Goal: Transaction & Acquisition: Purchase product/service

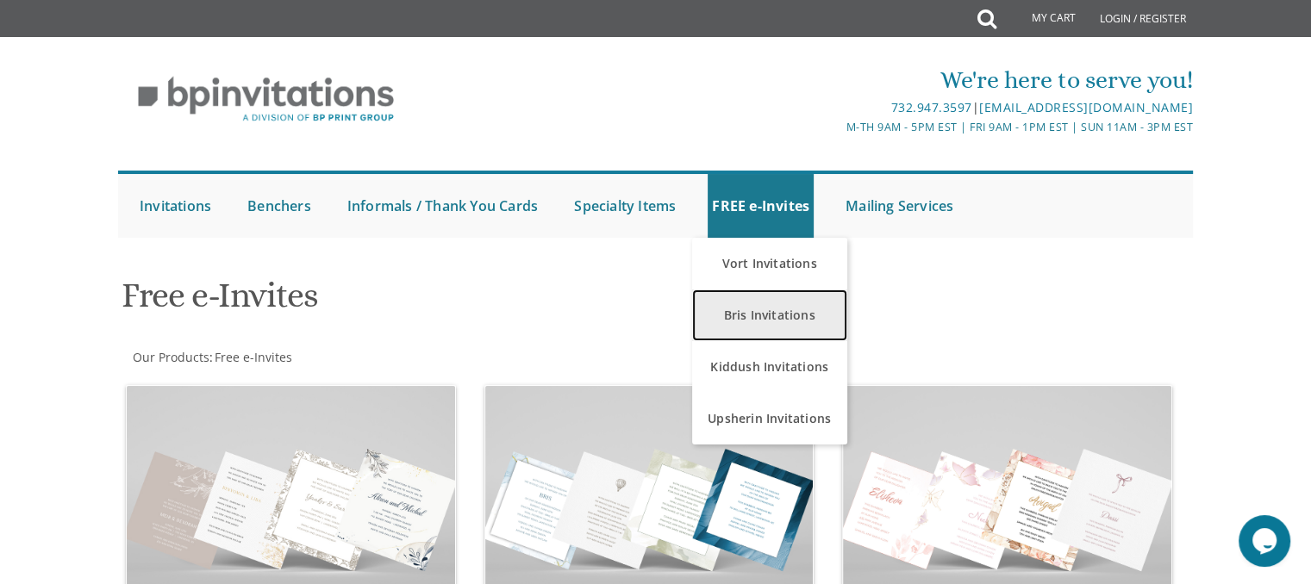
click at [800, 331] on link "Bris Invitations" at bounding box center [769, 316] width 155 height 52
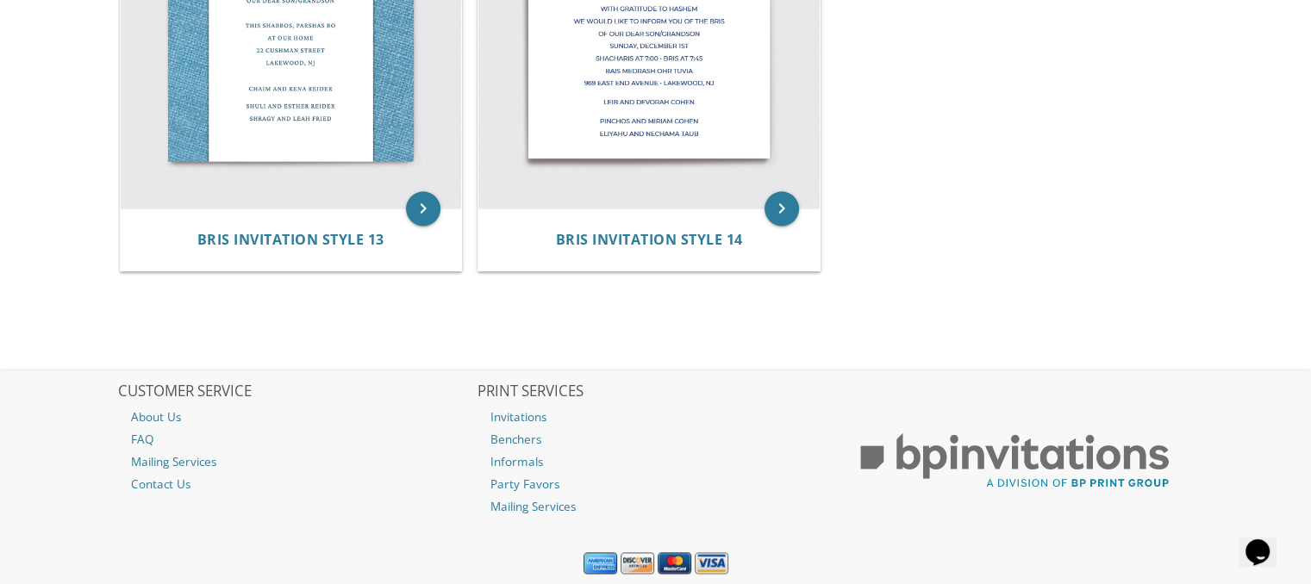
scroll to position [2258, 0]
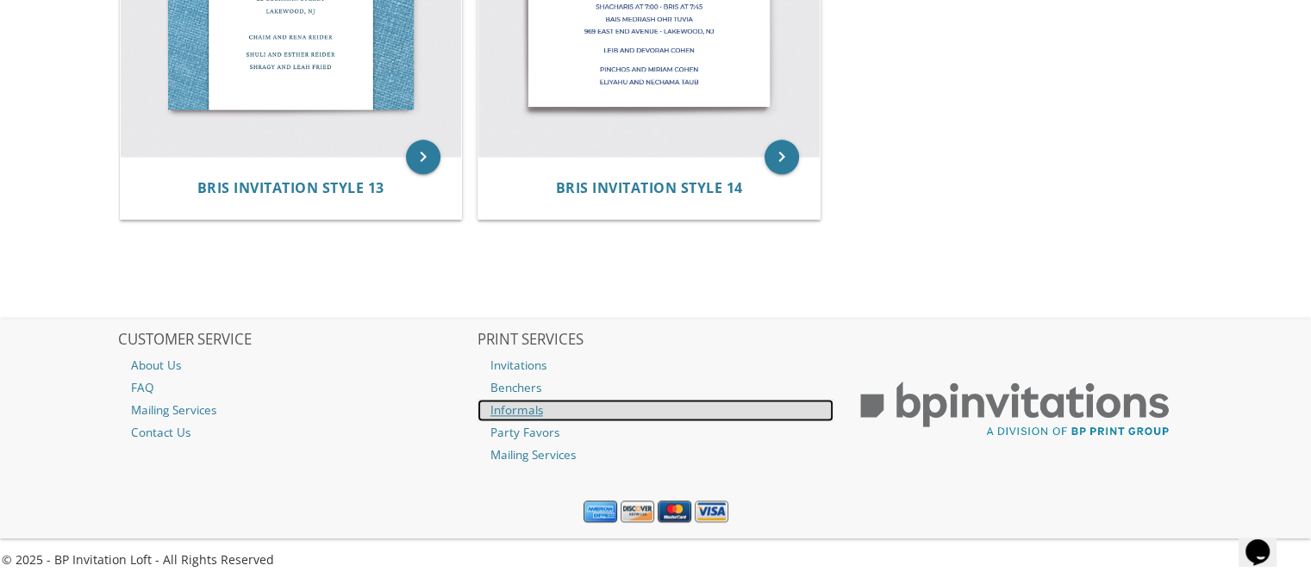
click at [514, 406] on link "Informals" at bounding box center [655, 410] width 357 height 22
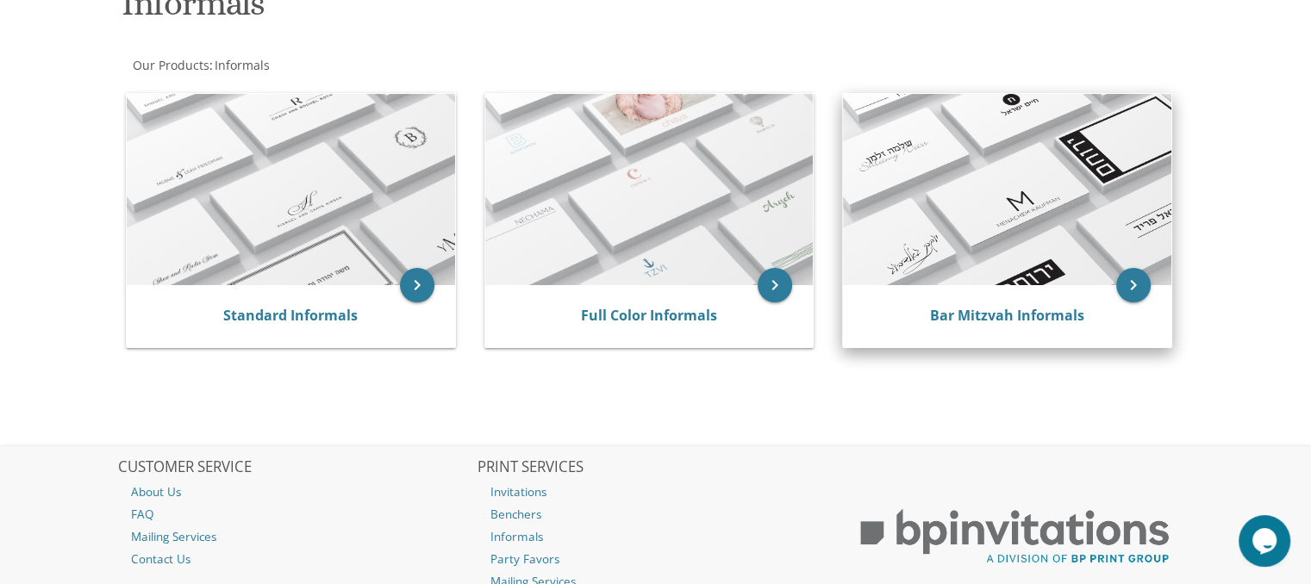
scroll to position [291, 0]
click at [1022, 315] on link "Bar Mitzvah Informals" at bounding box center [1007, 316] width 154 height 19
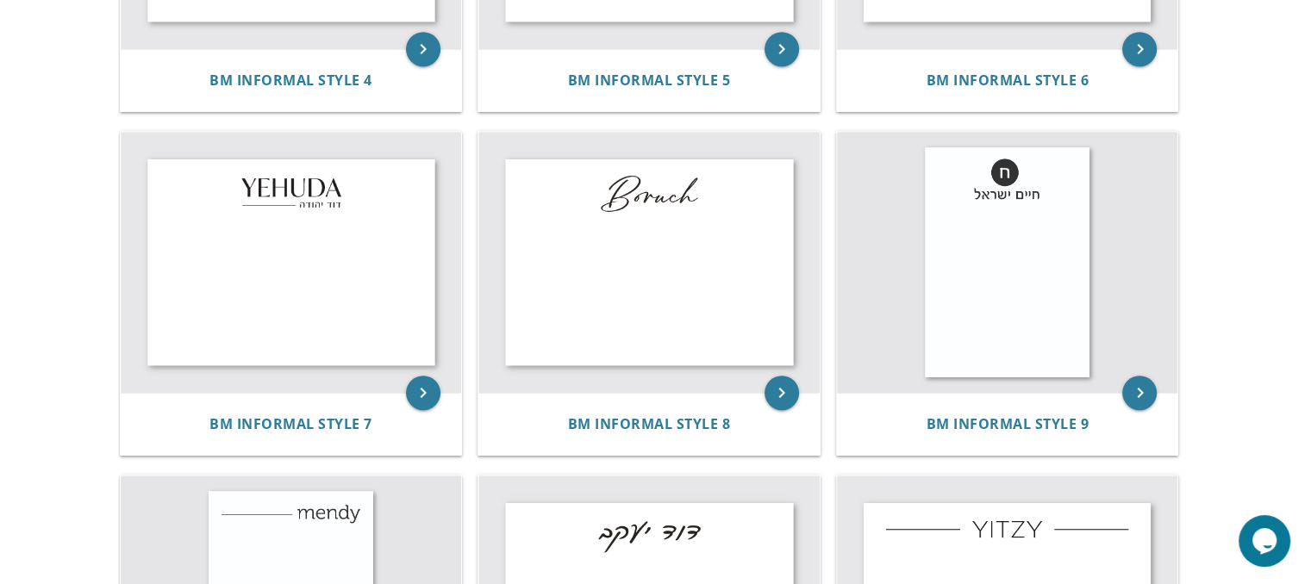
scroll to position [958, 0]
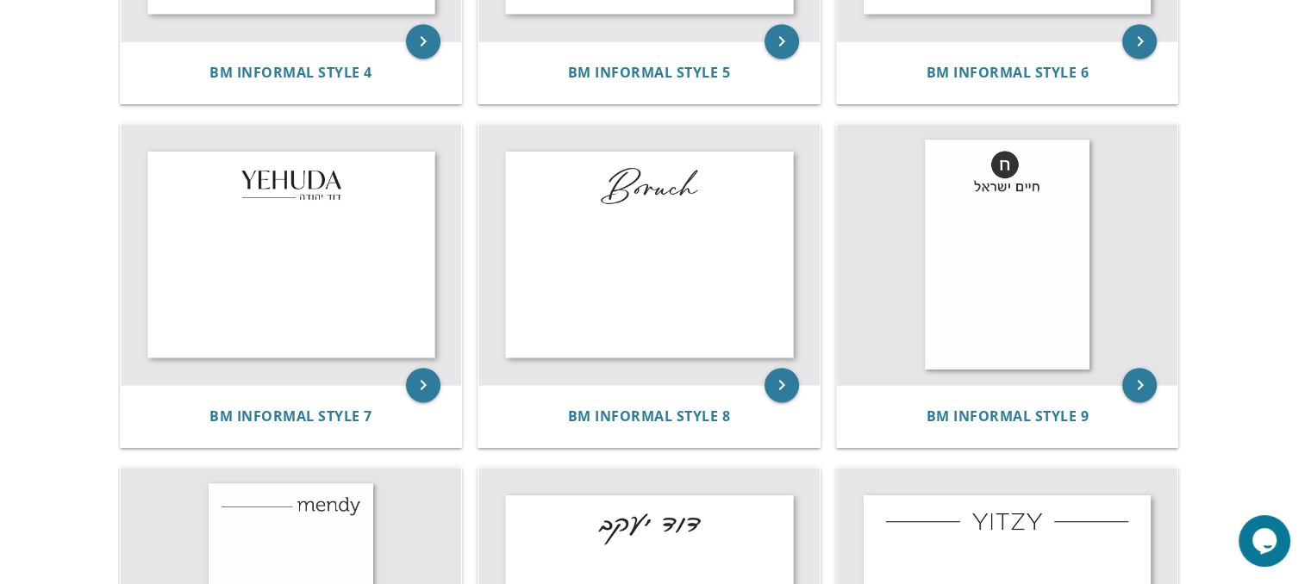
click at [717, 301] on img at bounding box center [648, 254] width 341 height 261
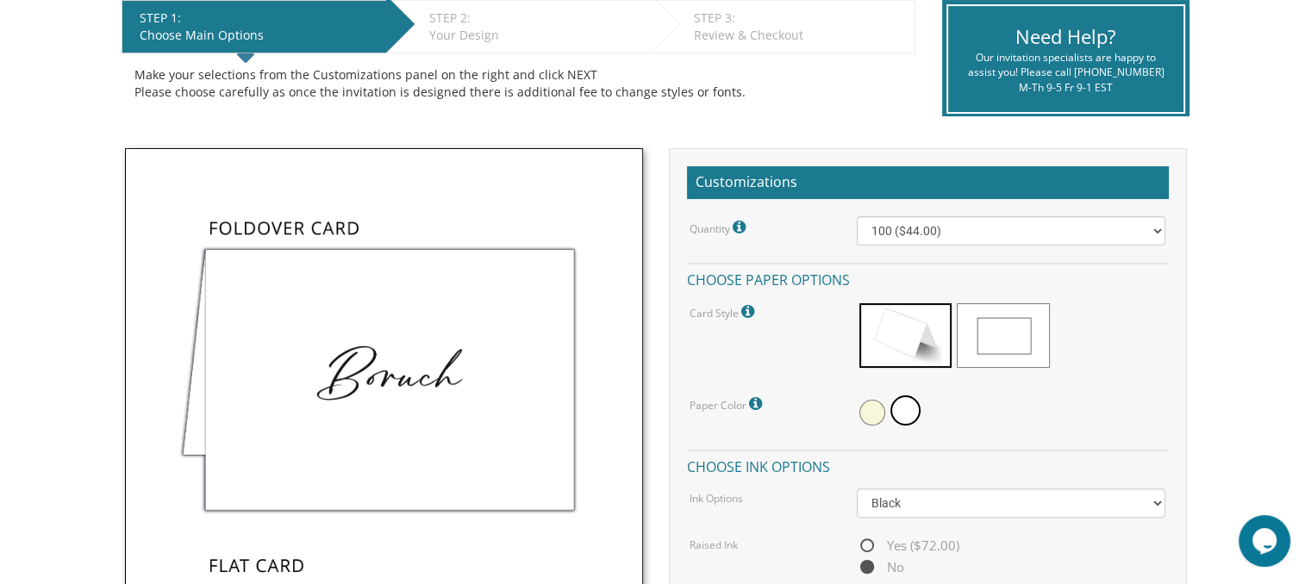
scroll to position [365, 0]
click at [1131, 227] on select "100 ($44.00) 200 ($63.00) 300 ($82.00) 400 ($101.00) 500 ($120.00) 600 ($139.00…" at bounding box center [1011, 230] width 308 height 29
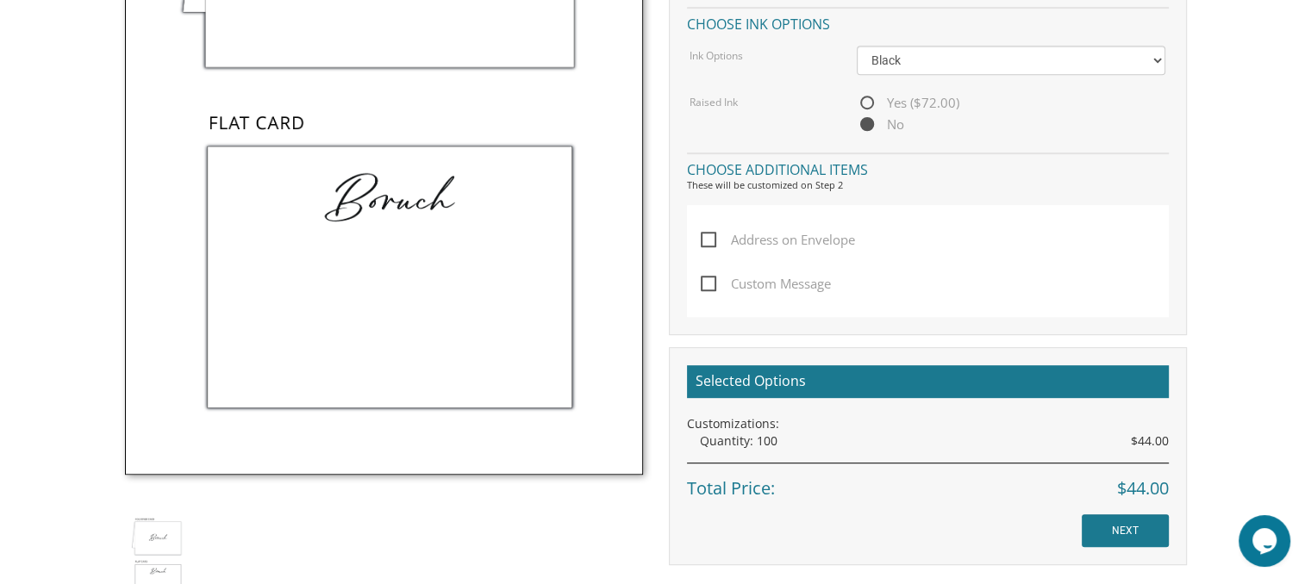
scroll to position [812, 0]
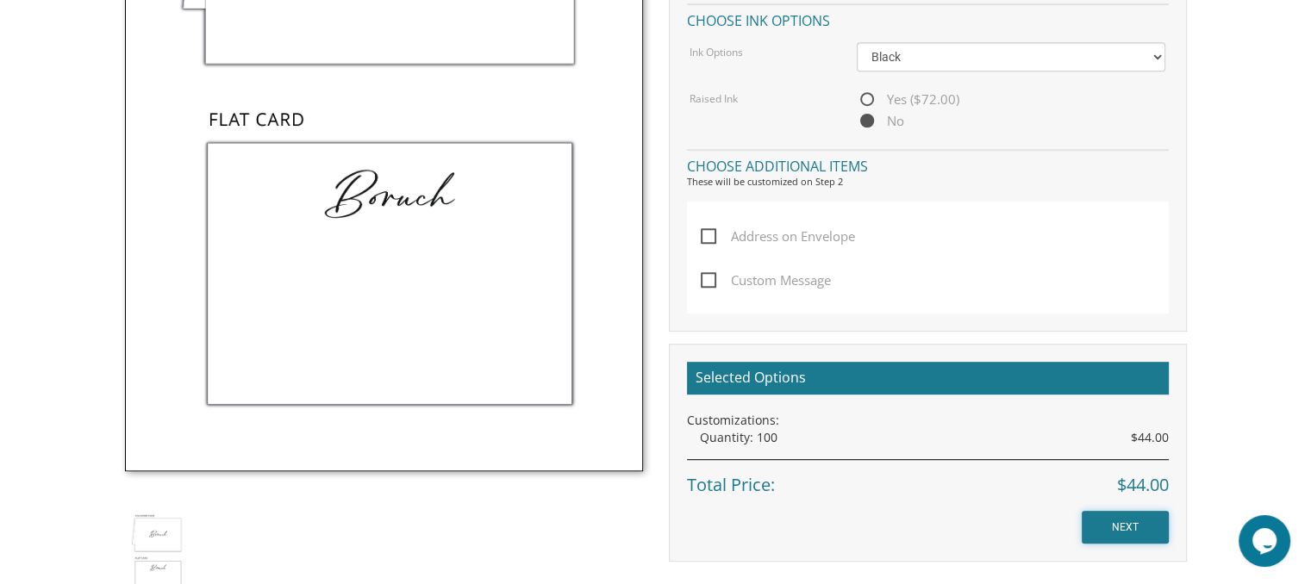
click at [1110, 518] on input "NEXT" at bounding box center [1124, 527] width 87 height 33
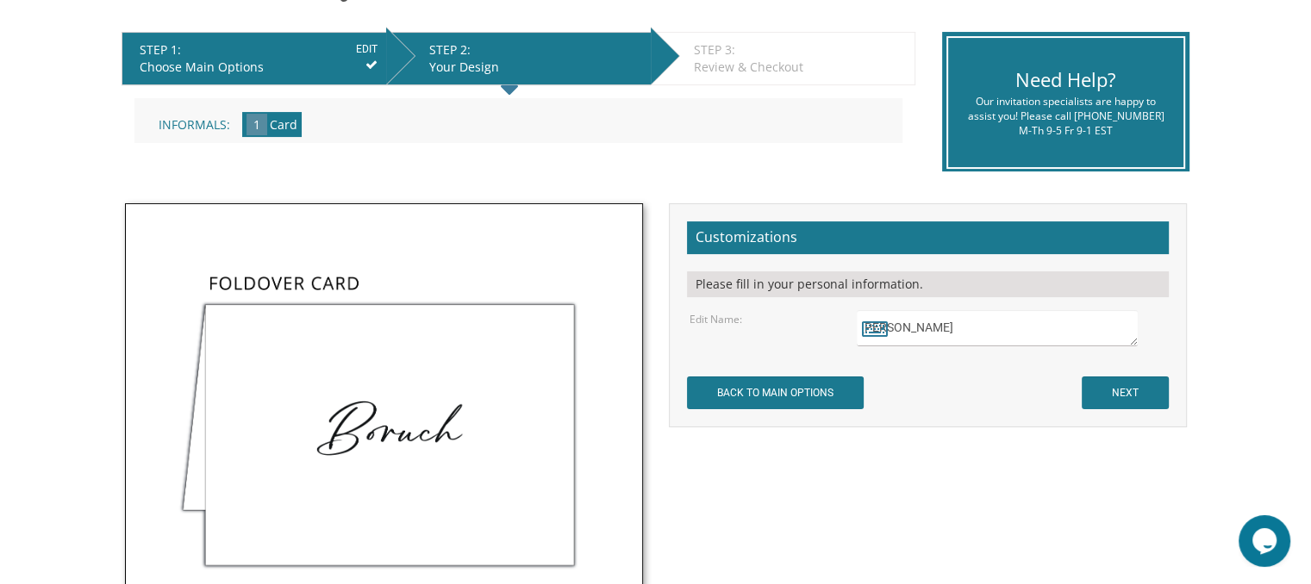
scroll to position [333, 0]
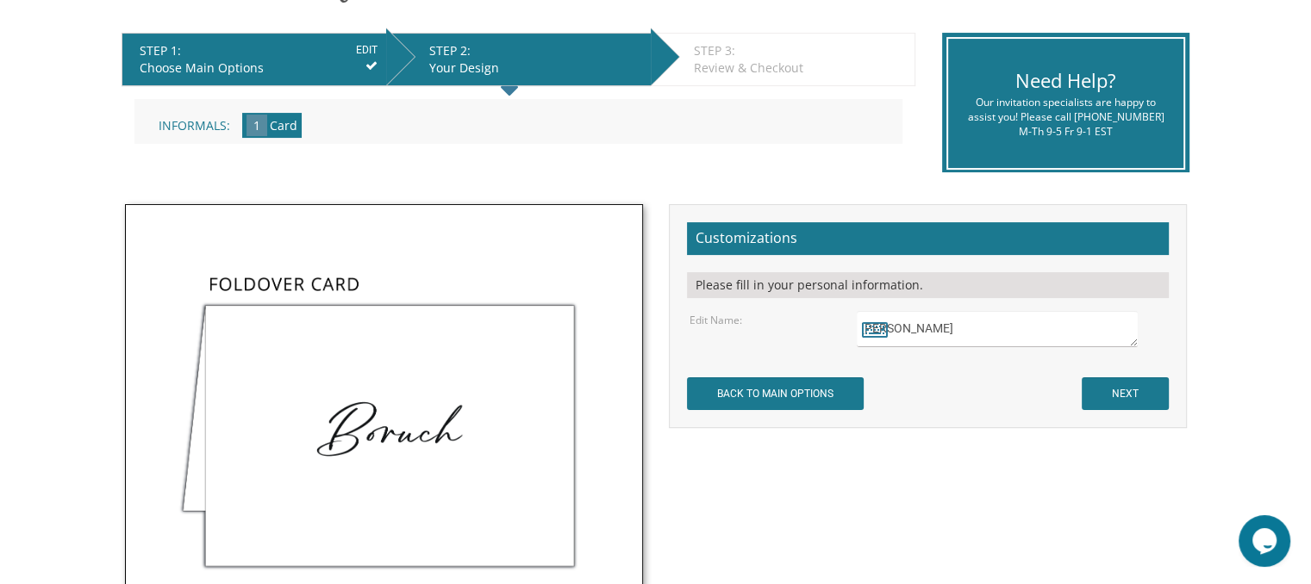
click at [920, 322] on textarea "Boruch" at bounding box center [997, 329] width 280 height 36
type textarea "Naftali"
click at [1137, 381] on input "NEXT" at bounding box center [1124, 393] width 87 height 33
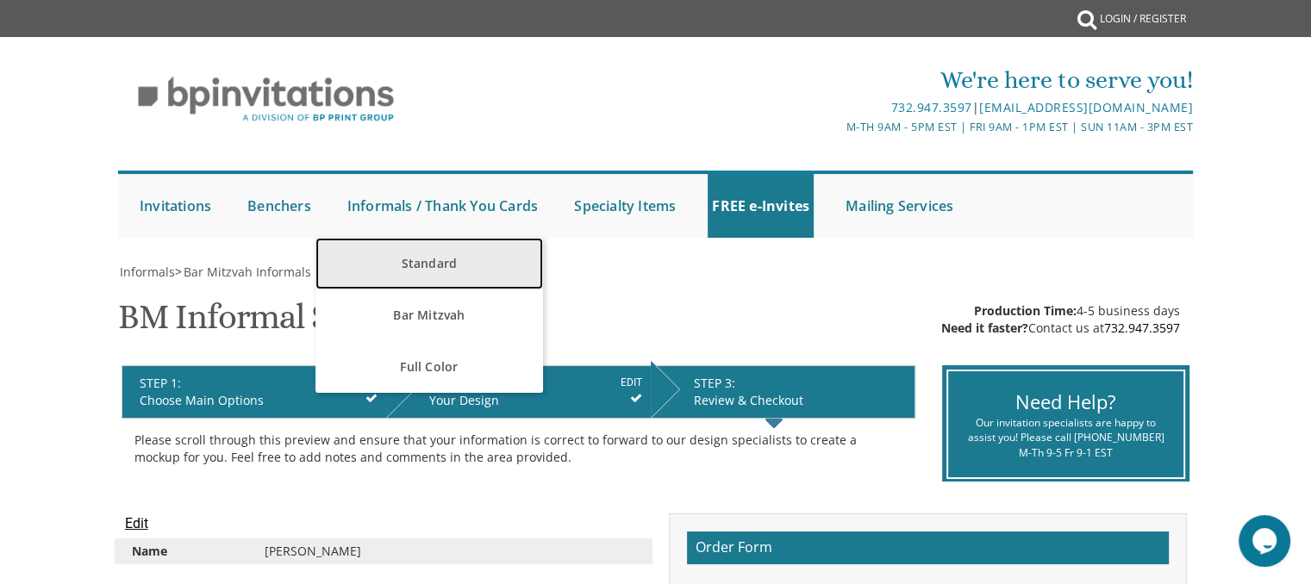
click at [474, 246] on link "Standard" at bounding box center [428, 264] width 227 height 52
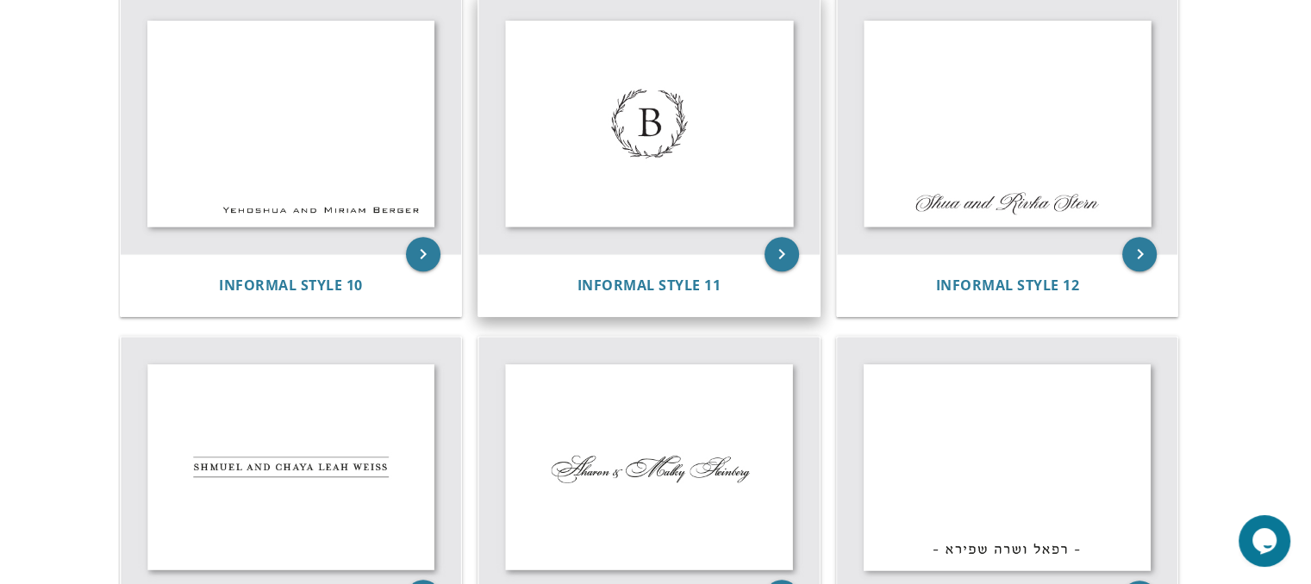
scroll to position [1423, 0]
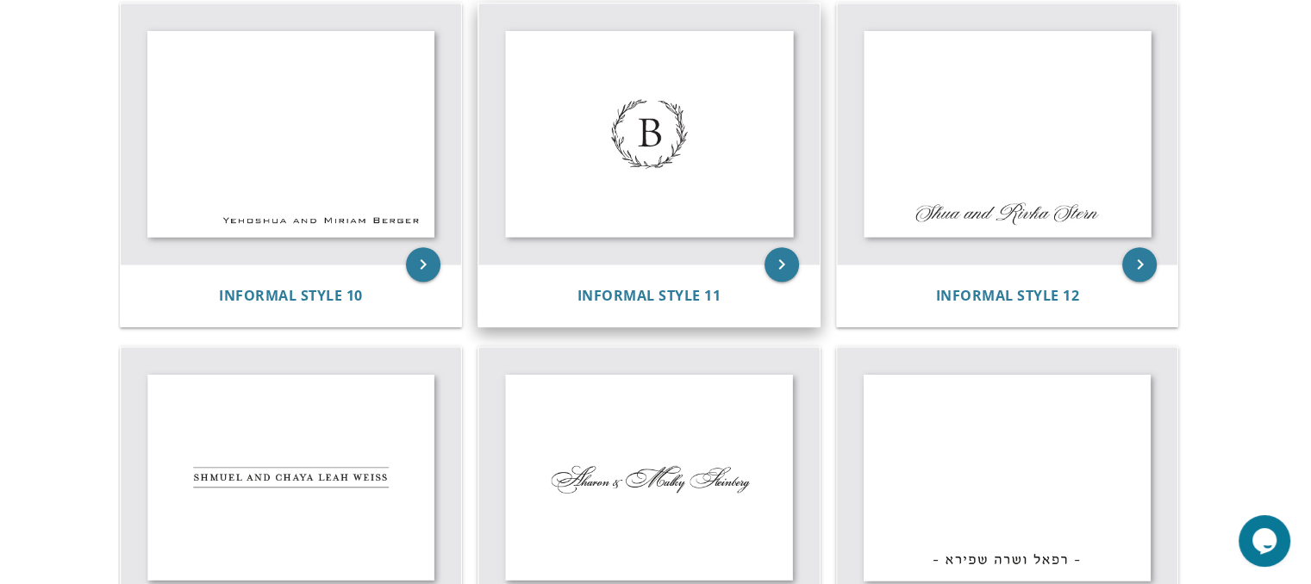
click at [631, 199] on img at bounding box center [648, 133] width 341 height 261
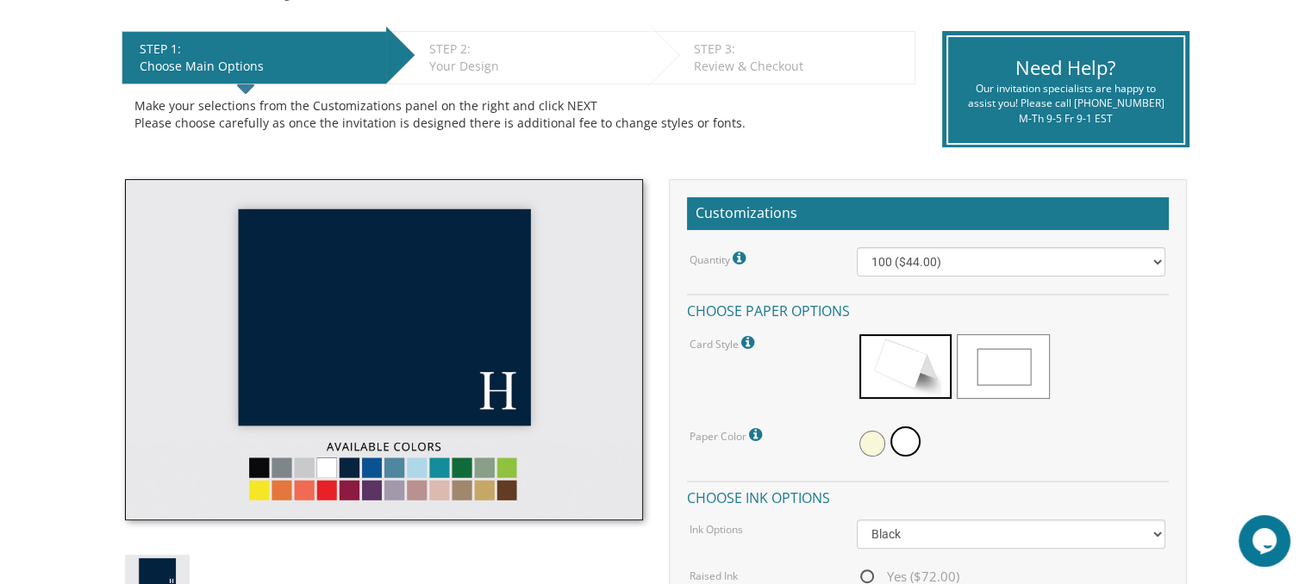
scroll to position [333, 0]
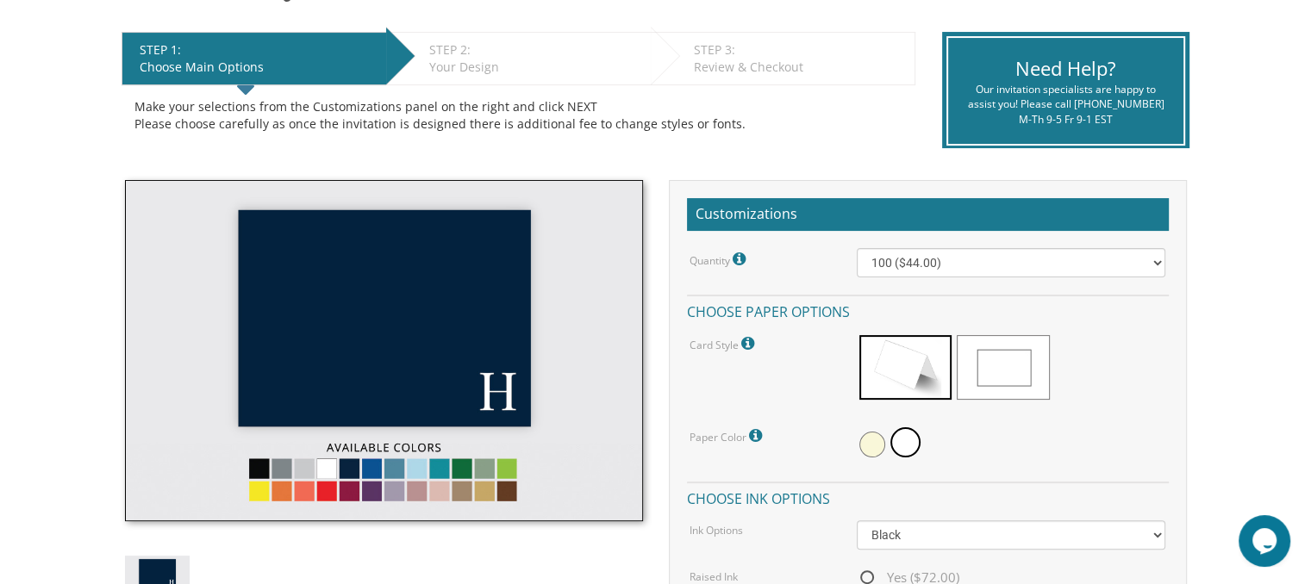
click at [327, 463] on img at bounding box center [384, 350] width 518 height 341
click at [338, 459] on img at bounding box center [384, 350] width 518 height 341
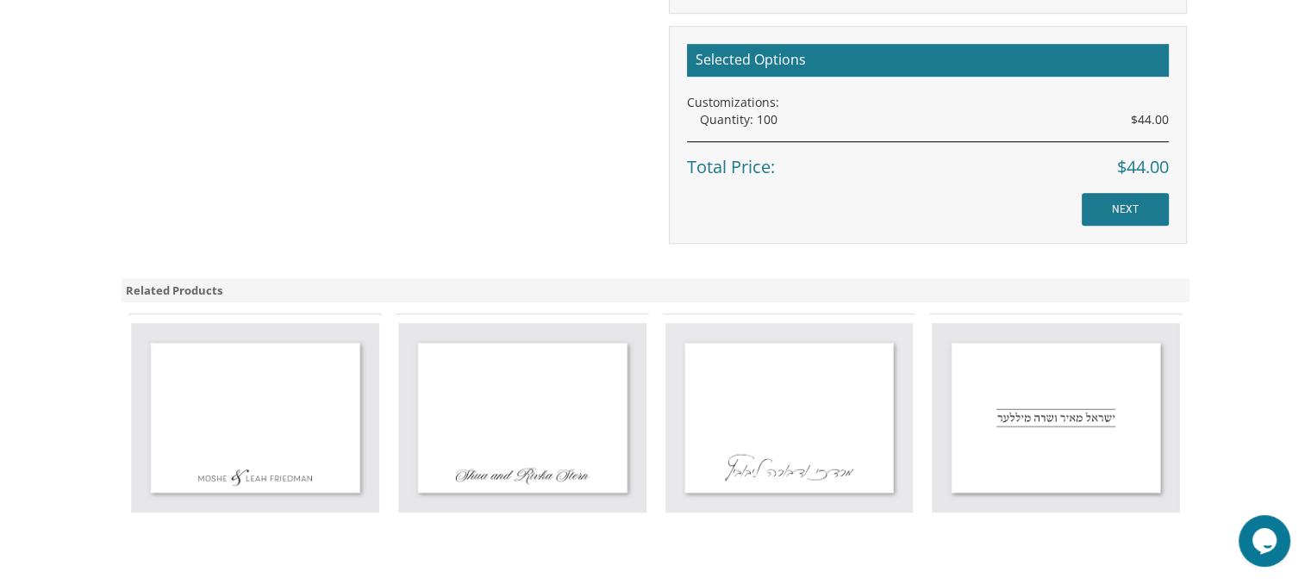
scroll to position [1141, 0]
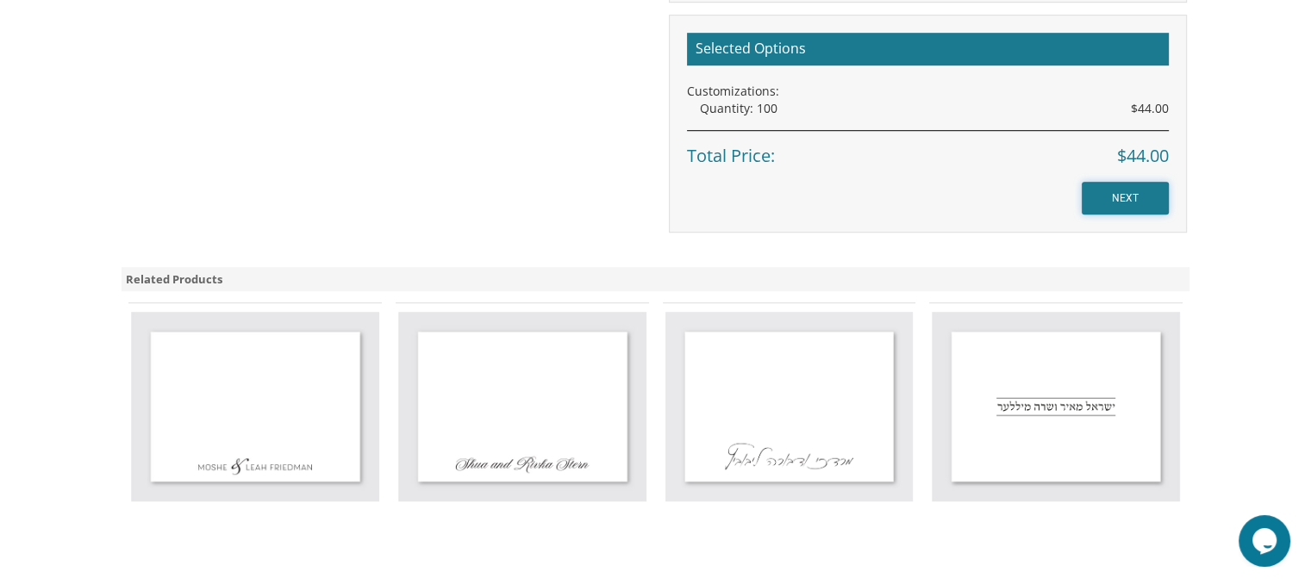
click at [1139, 203] on input "NEXT" at bounding box center [1124, 198] width 87 height 33
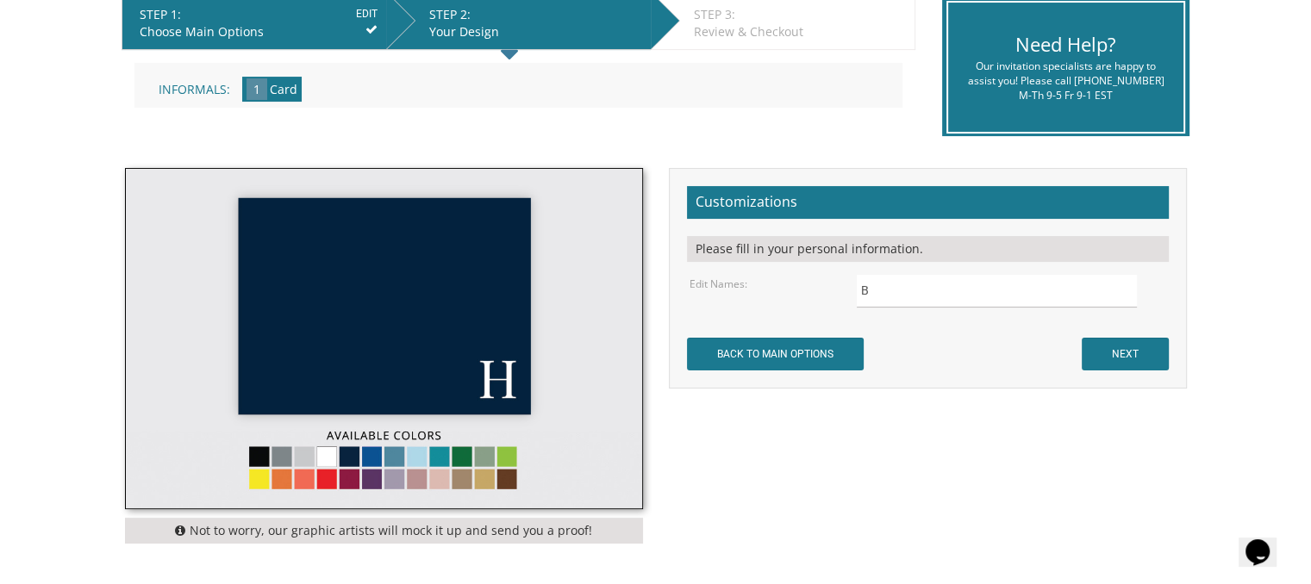
scroll to position [370, 0]
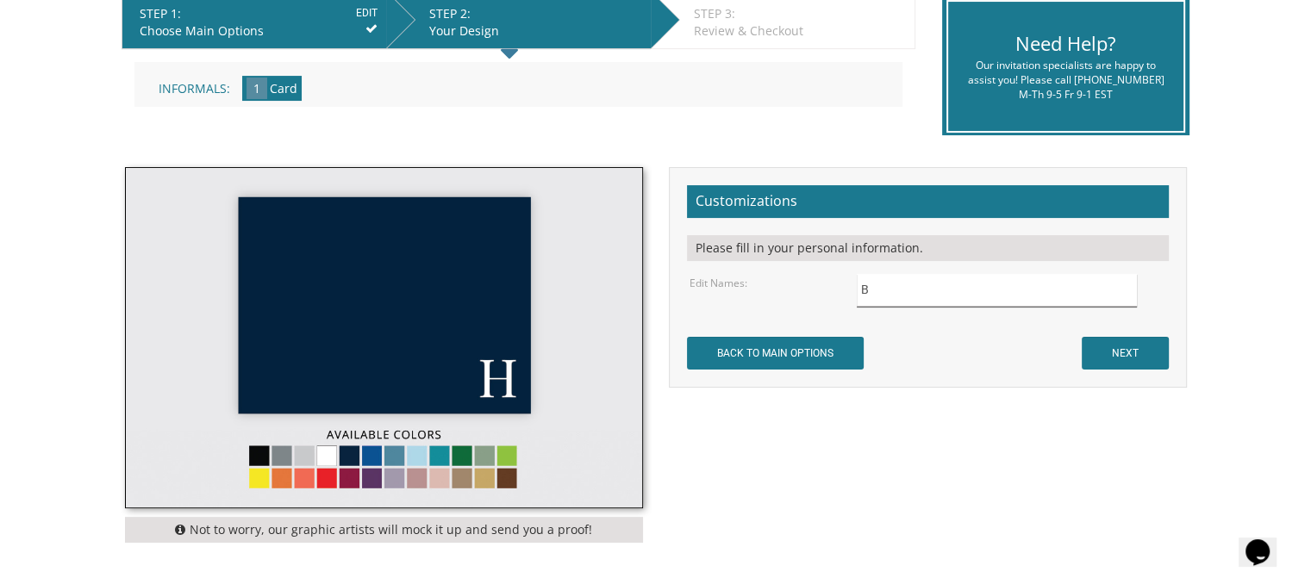
drag, startPoint x: 863, startPoint y: 284, endPoint x: 883, endPoint y: 287, distance: 20.1
click at [883, 287] on input "B" at bounding box center [997, 291] width 280 height 34
type input "Naftali"
click at [1117, 356] on input "NEXT" at bounding box center [1124, 353] width 87 height 33
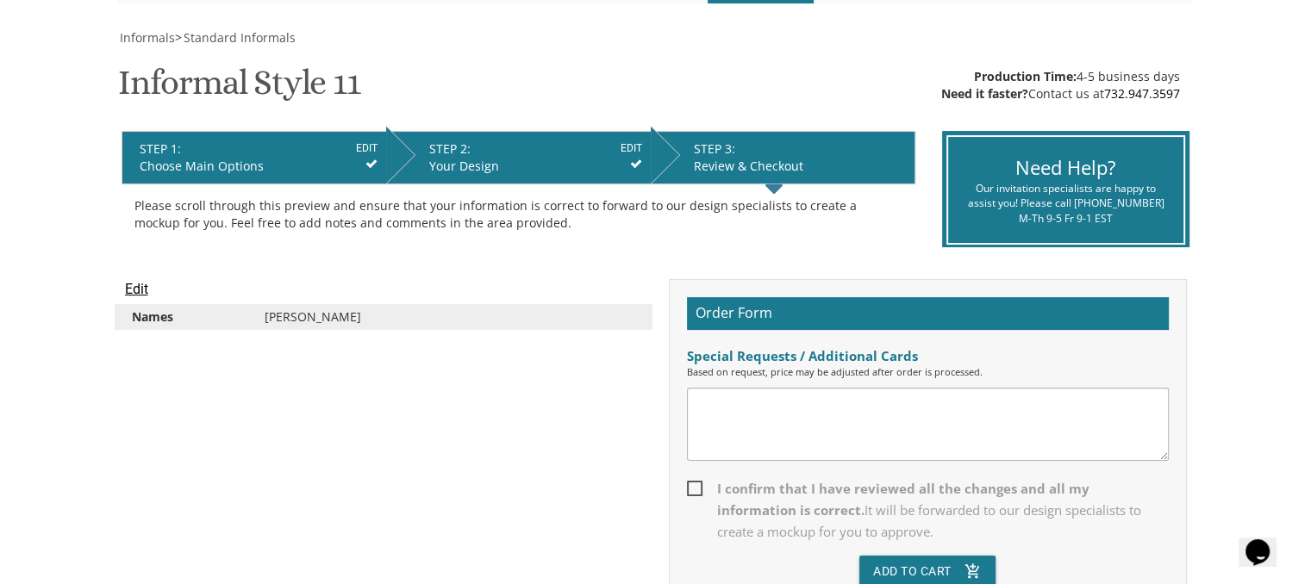
scroll to position [235, 0]
